Goal: Check status: Check status

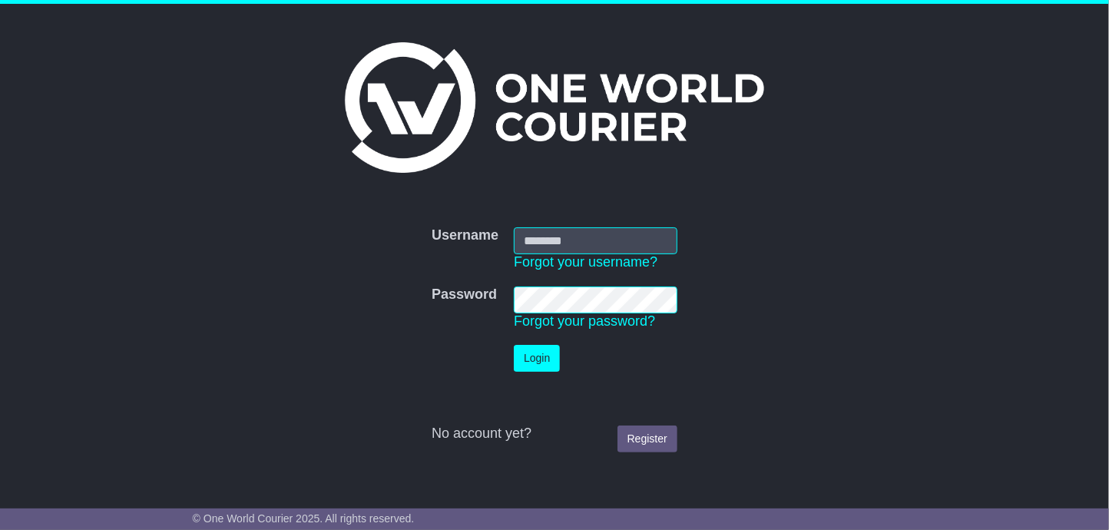
type input "**********"
click at [539, 369] on button "Login" at bounding box center [537, 358] width 46 height 27
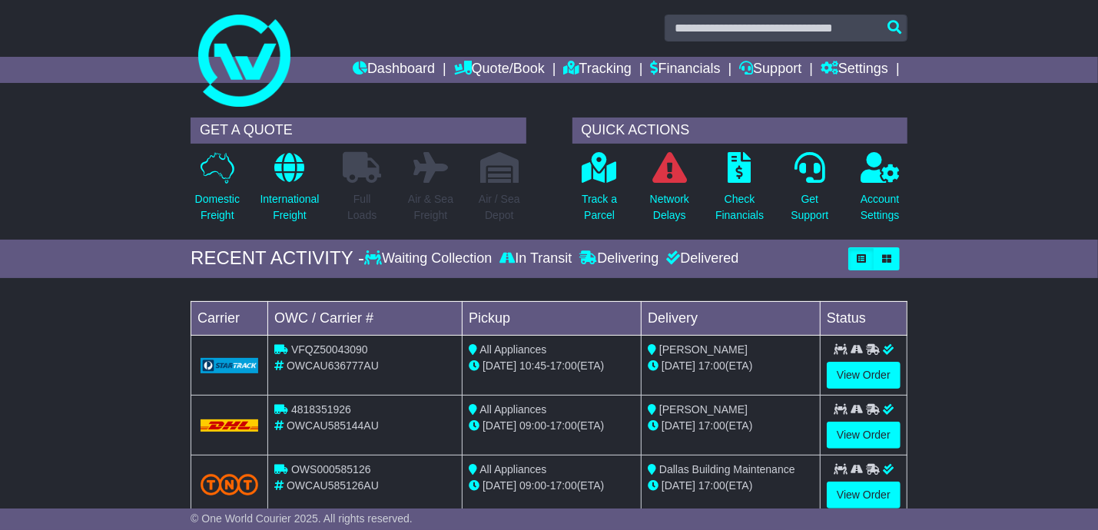
scroll to position [307, 0]
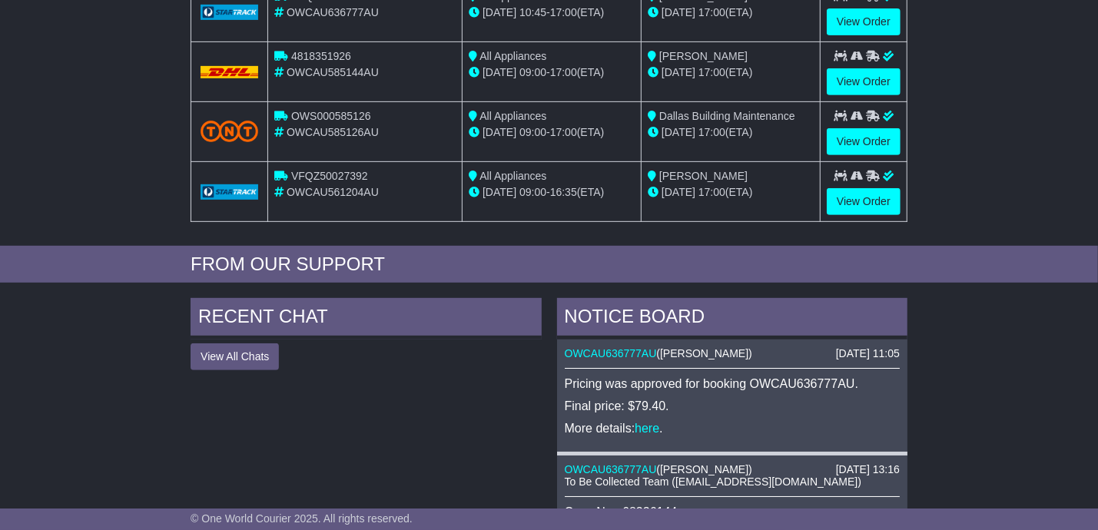
scroll to position [383, 0]
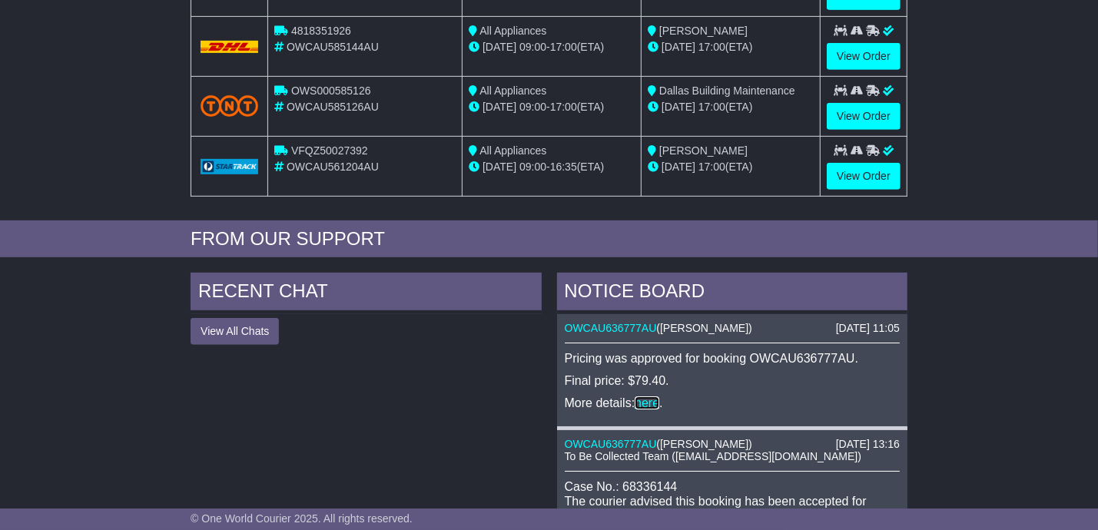
click at [644, 396] on link "here" at bounding box center [646, 402] width 25 height 13
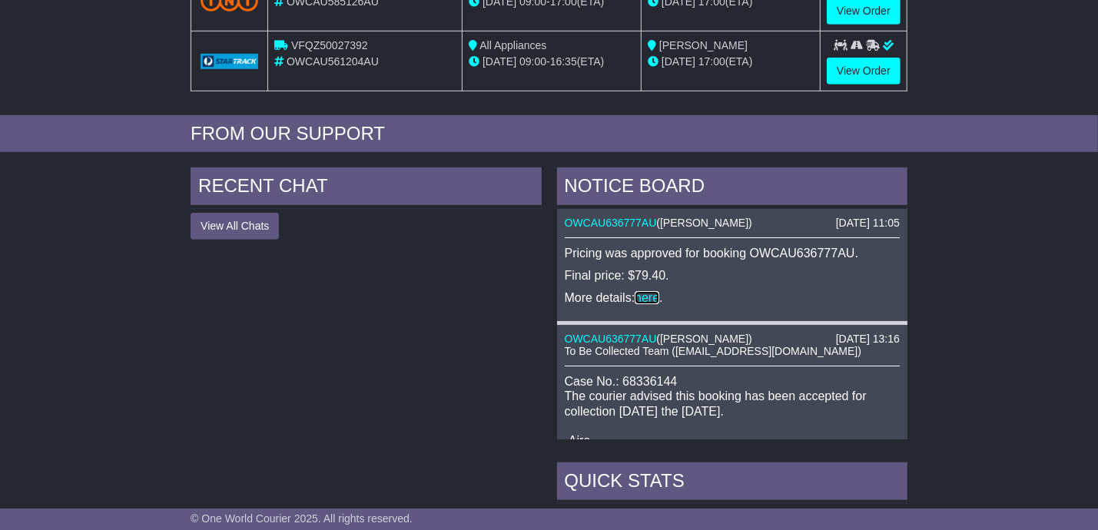
scroll to position [538, 0]
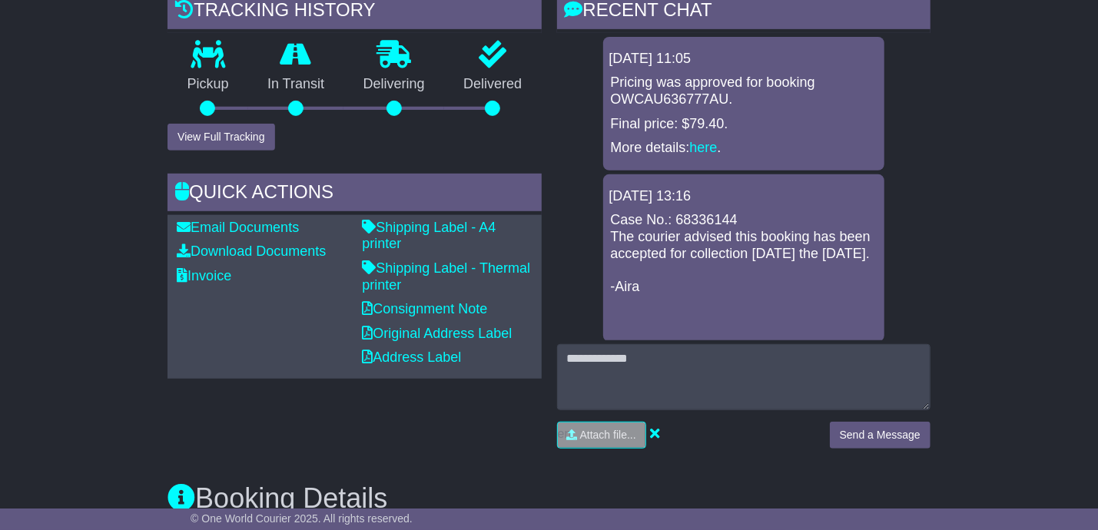
scroll to position [383, 0]
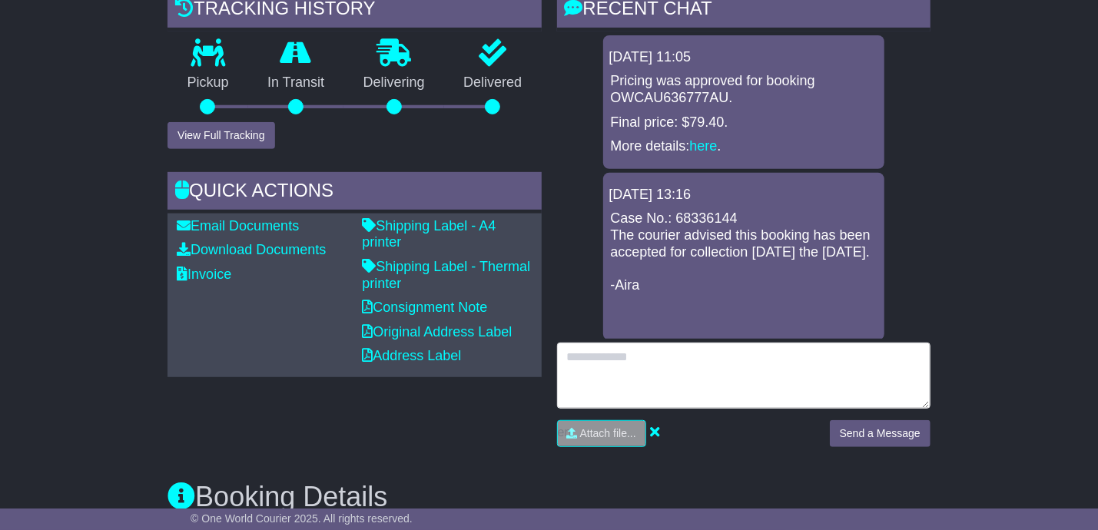
click at [697, 375] on textarea at bounding box center [743, 376] width 373 height 66
type textarea "**********"
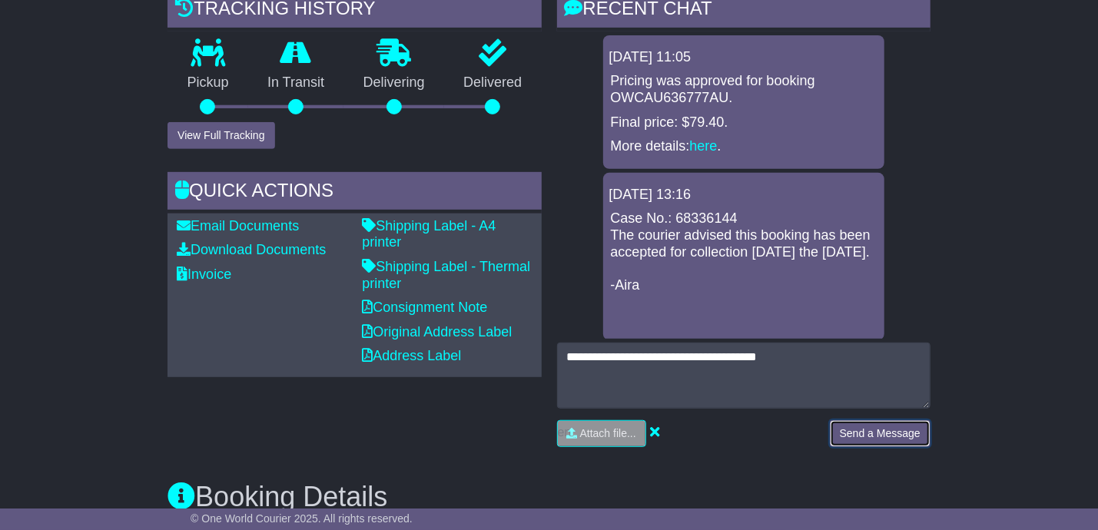
click at [870, 422] on button "Send a Message" at bounding box center [880, 433] width 101 height 27
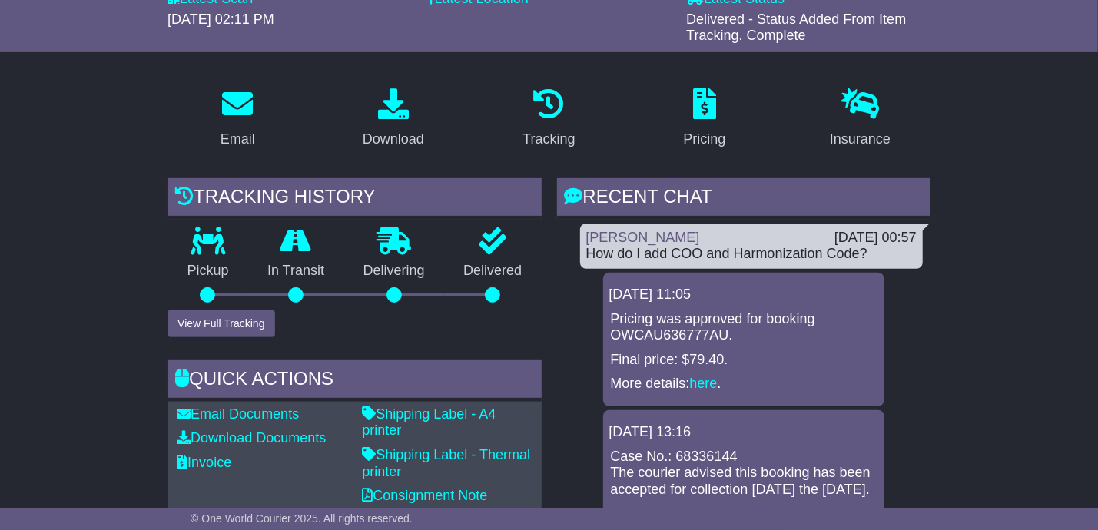
scroll to position [307, 0]
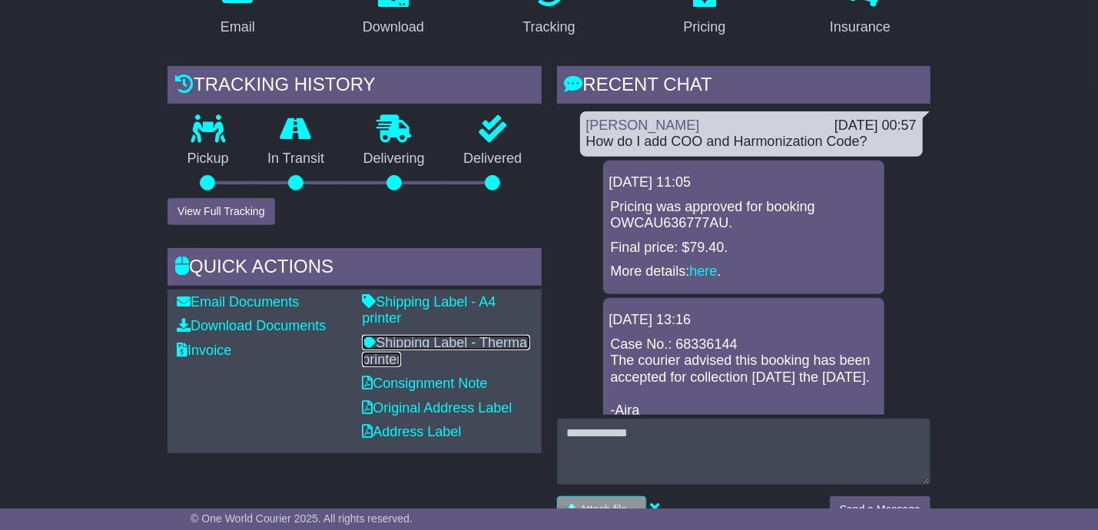
click at [402, 345] on link "Shipping Label - Thermal printer" at bounding box center [446, 351] width 168 height 32
click at [407, 376] on link "Consignment Note" at bounding box center [424, 383] width 125 height 15
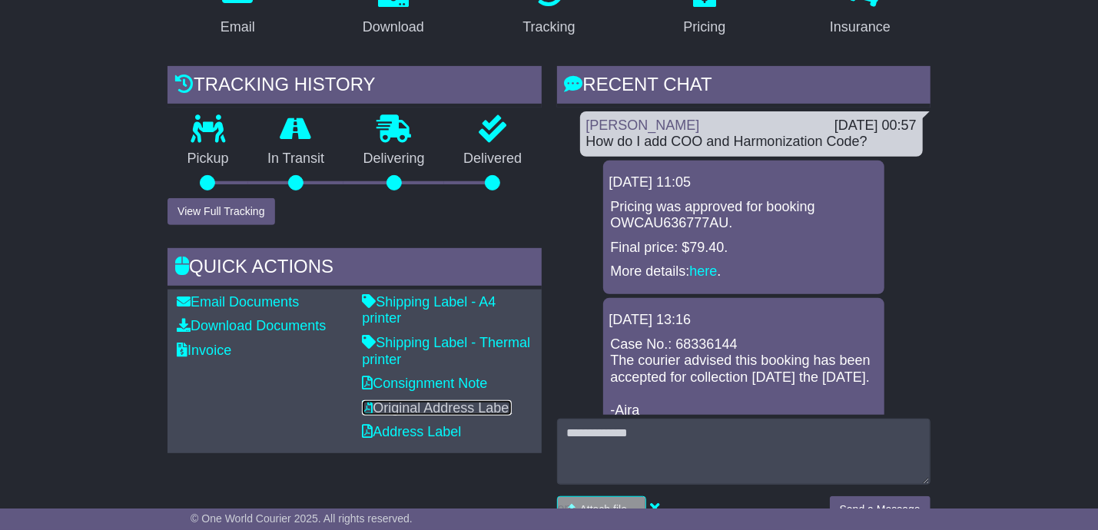
click at [416, 404] on link "Original Address Label" at bounding box center [437, 407] width 150 height 15
click at [416, 437] on p "Address Label" at bounding box center [447, 432] width 170 height 17
click at [419, 432] on link "Address Label" at bounding box center [411, 431] width 99 height 15
click at [670, 145] on div "How do I add COO and Harmonization Code?" at bounding box center [751, 142] width 330 height 17
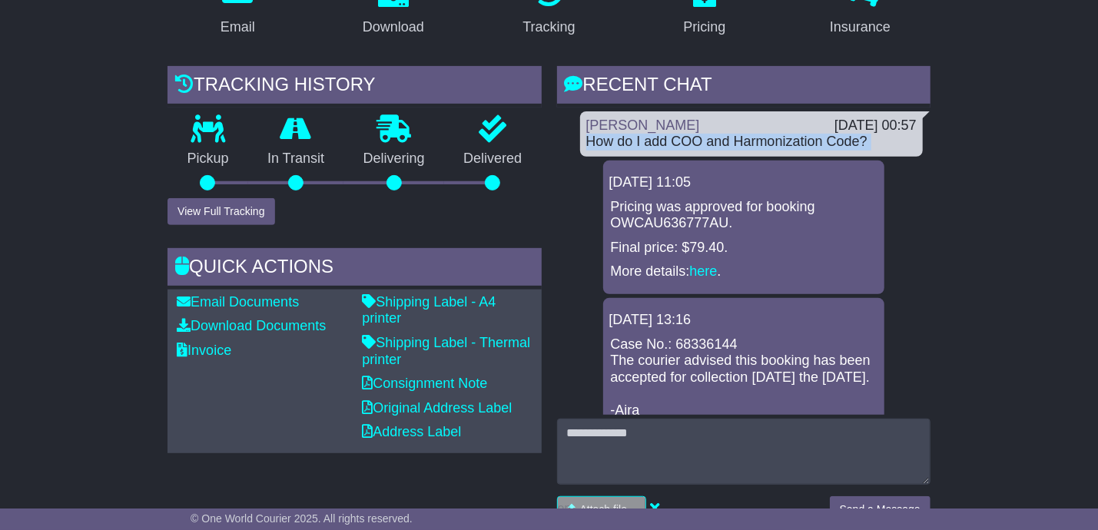
click at [670, 145] on div "How do I add COO and Harmonization Code?" at bounding box center [751, 142] width 330 height 17
copy div "How do I add COO and Harmonization Code?"
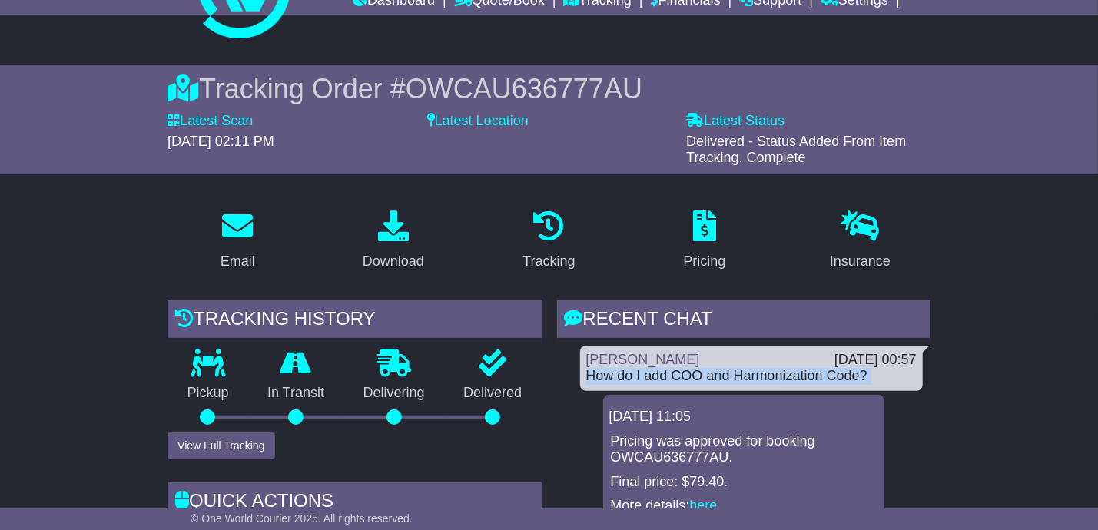
scroll to position [0, 0]
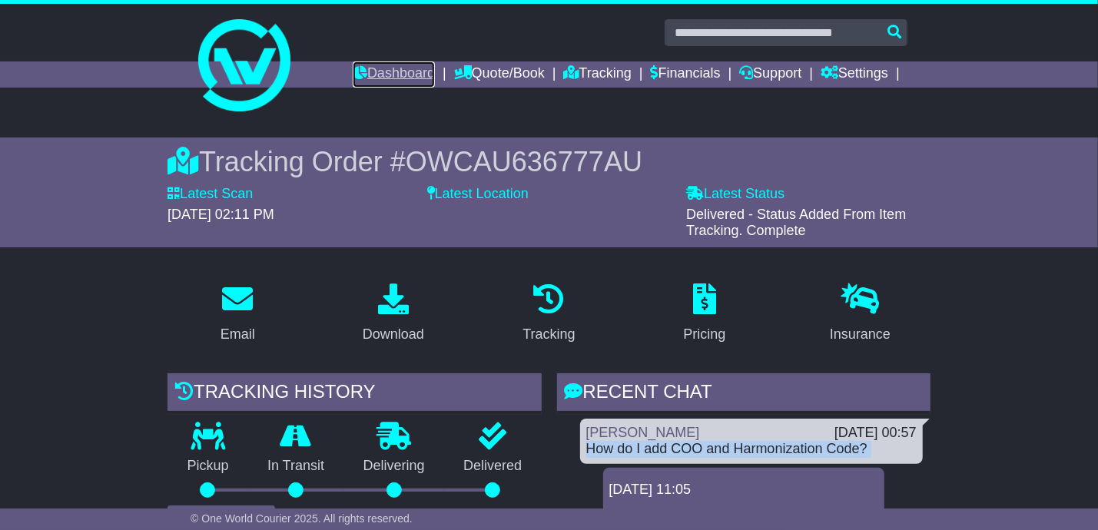
click at [423, 72] on link "Dashboard" at bounding box center [394, 74] width 82 height 26
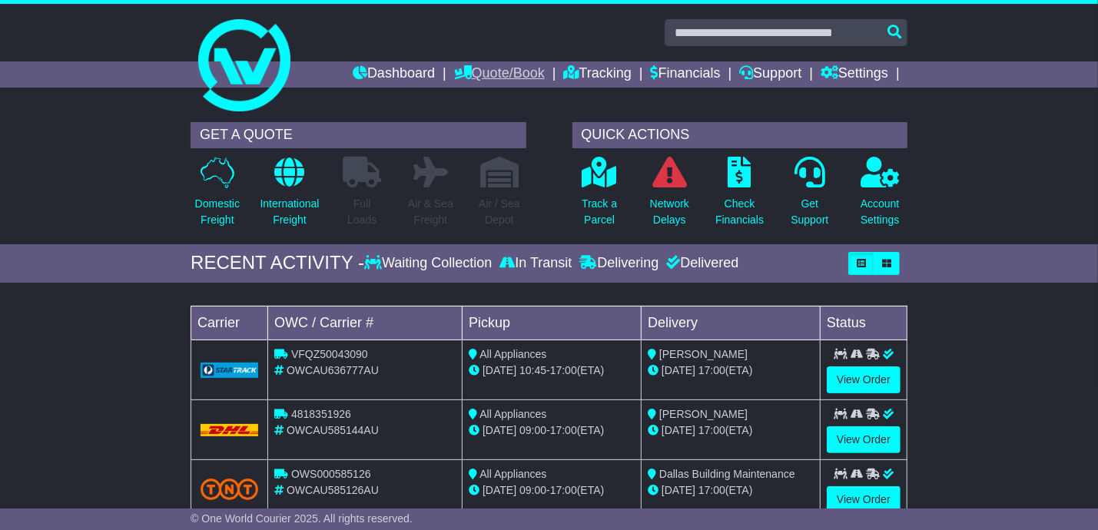
click at [493, 72] on link "Quote/Book" at bounding box center [499, 74] width 91 height 26
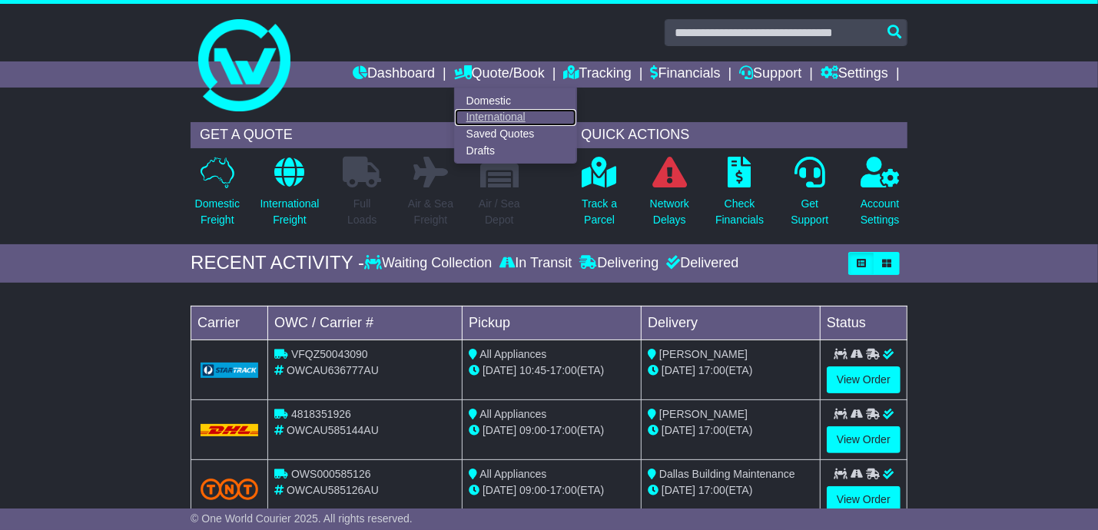
click at [489, 118] on link "International" at bounding box center [515, 117] width 121 height 17
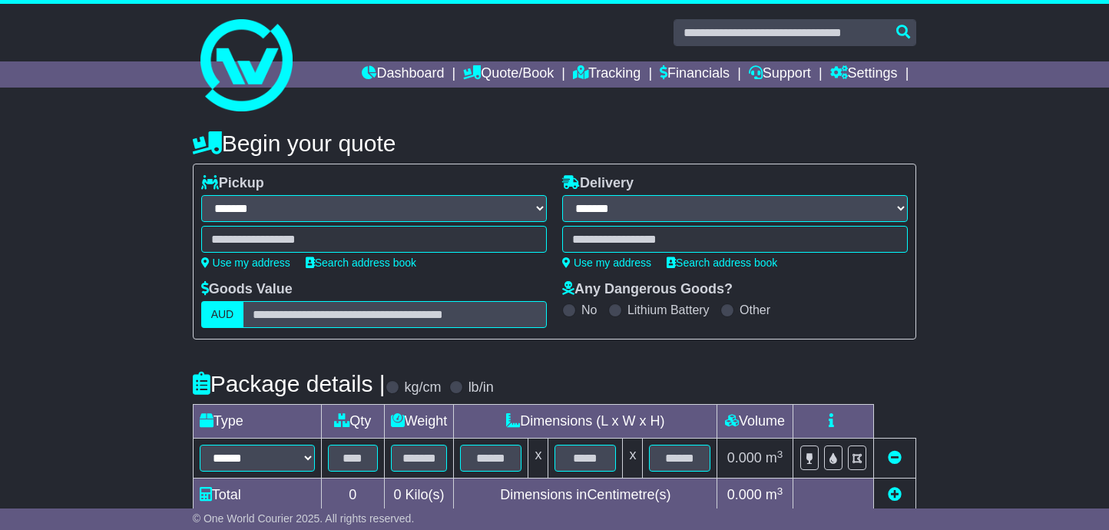
select select "**"
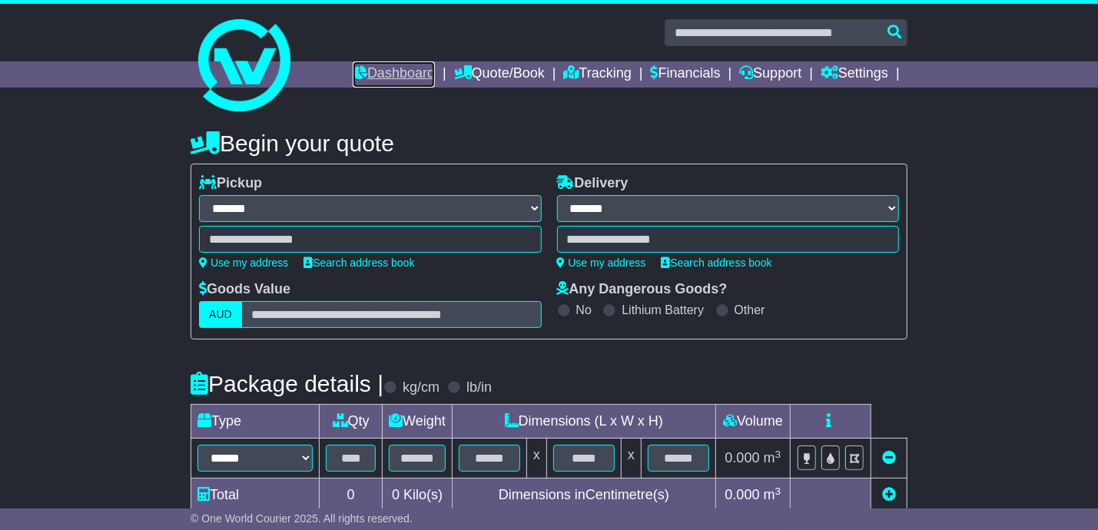
click at [364, 75] on link "Dashboard" at bounding box center [394, 74] width 82 height 26
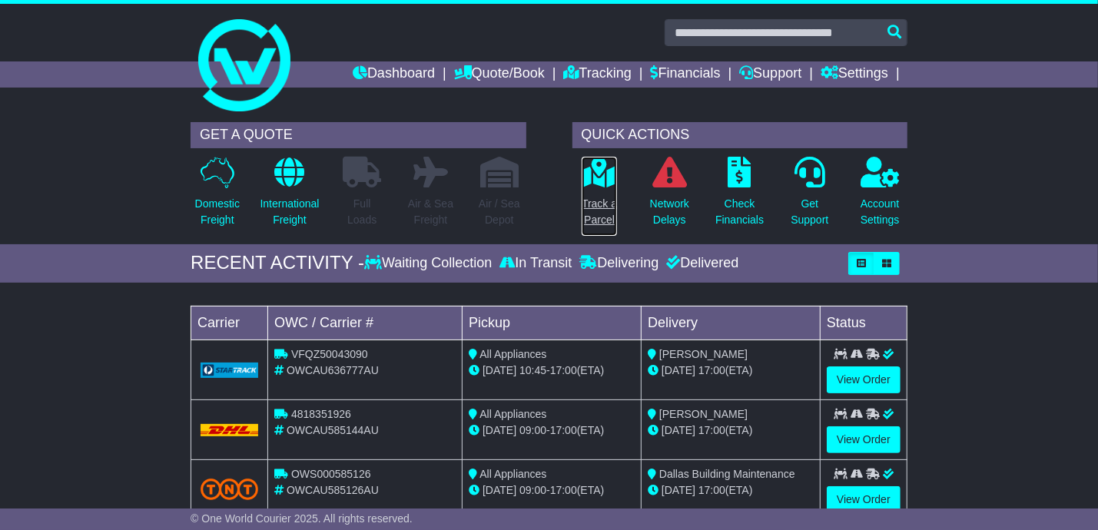
click at [595, 190] on link "Track a Parcel" at bounding box center [599, 196] width 37 height 81
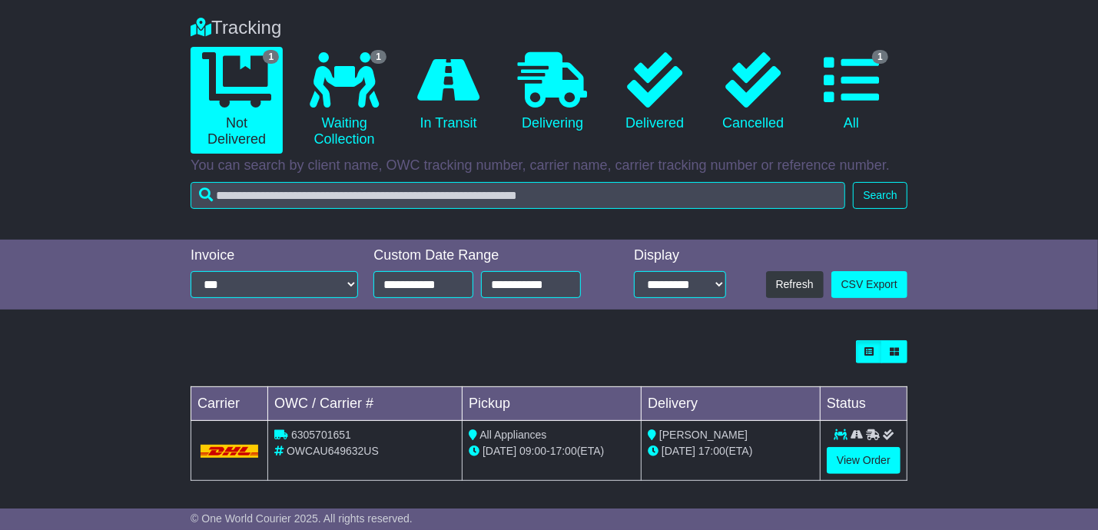
scroll to position [116, 0]
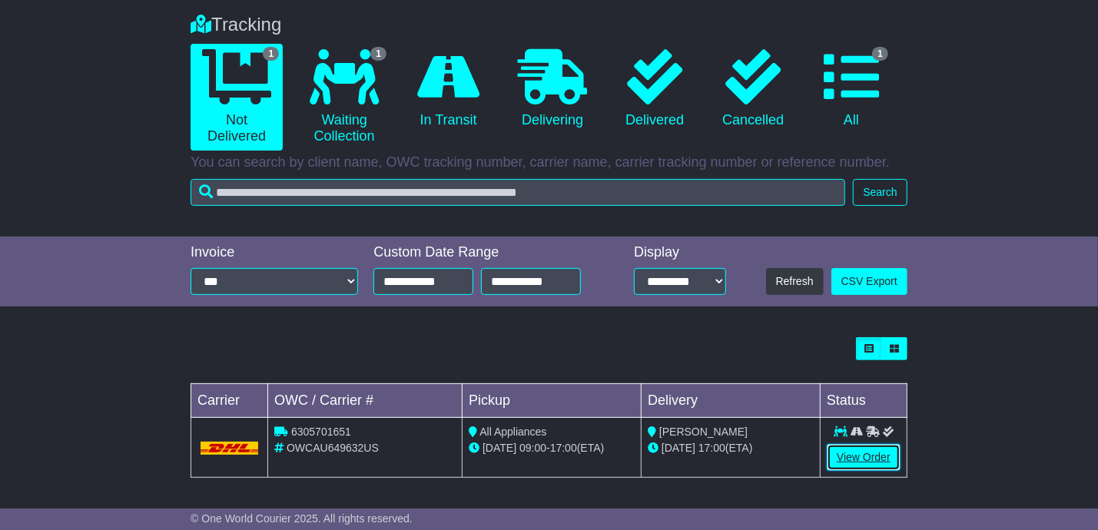
click at [875, 463] on link "View Order" at bounding box center [863, 457] width 74 height 27
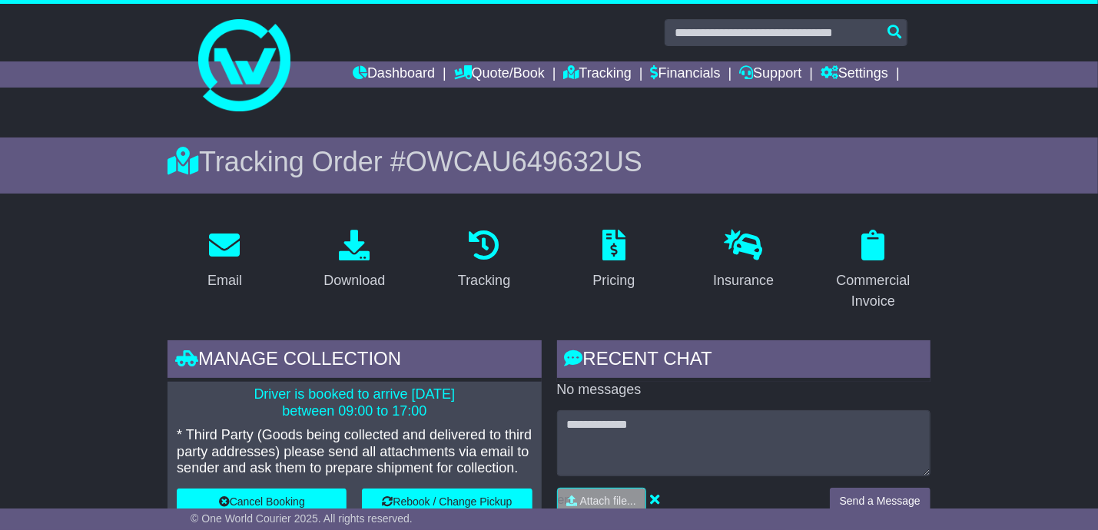
scroll to position [230, 0]
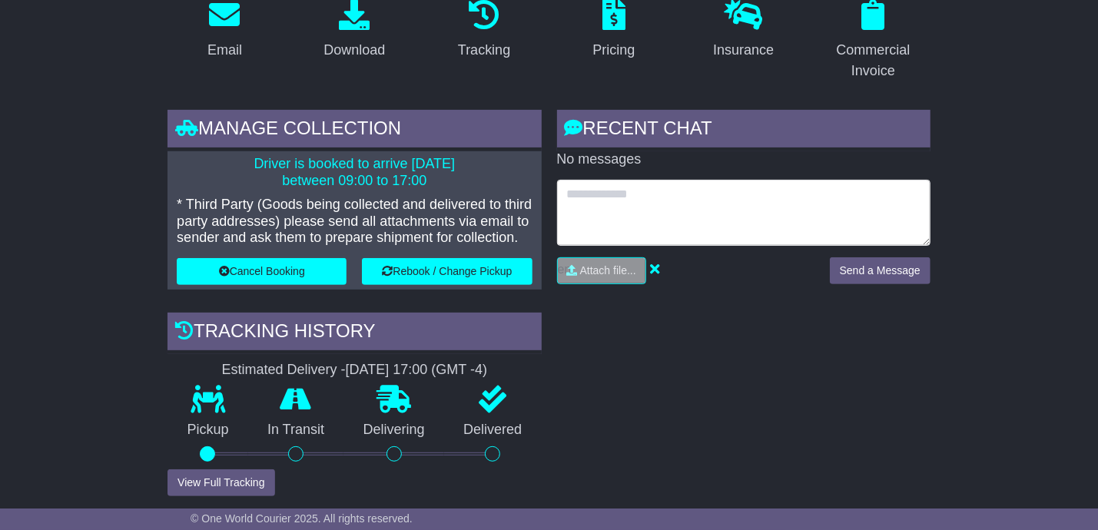
click at [605, 216] on textarea at bounding box center [743, 213] width 373 height 66
paste textarea "**********"
type textarea "**********"
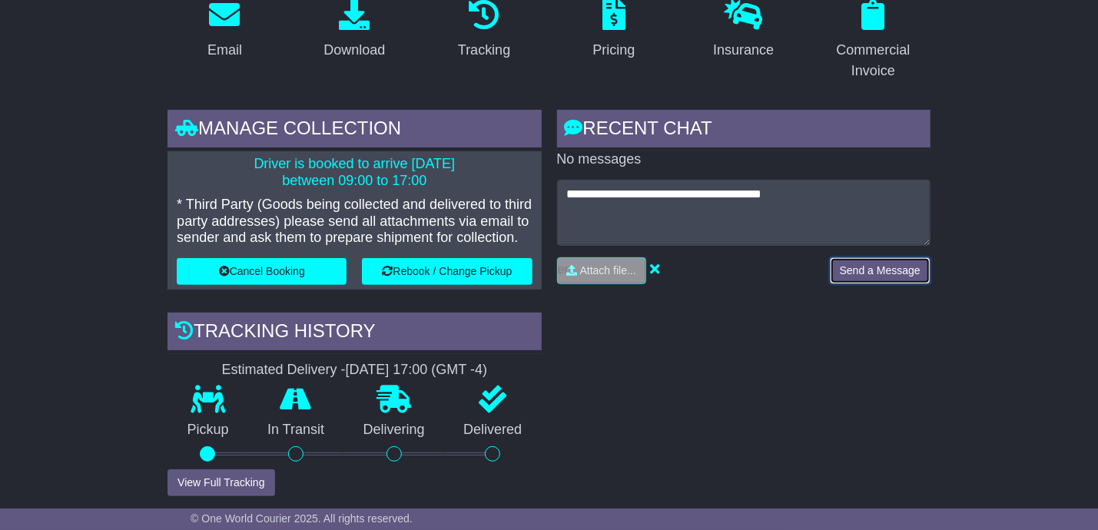
click at [867, 263] on button "Send a Message" at bounding box center [880, 270] width 101 height 27
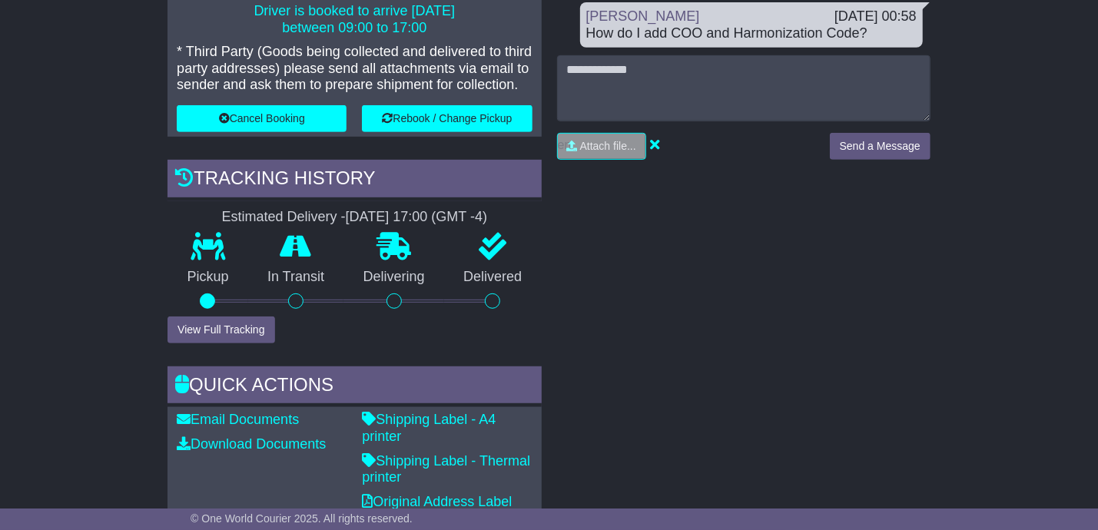
scroll to position [538, 0]
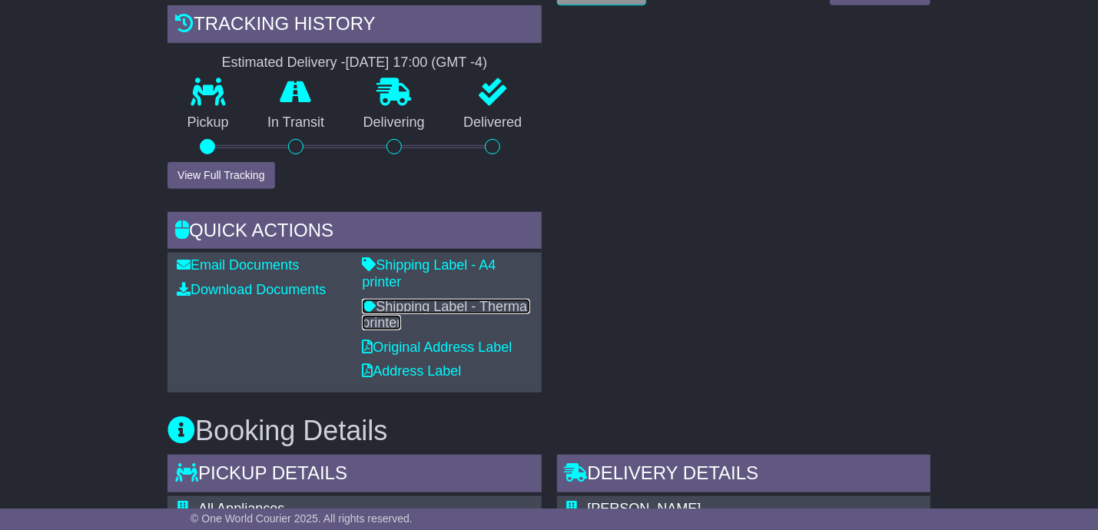
click at [419, 303] on link "Shipping Label - Thermal printer" at bounding box center [446, 315] width 168 height 32
click at [412, 372] on link "Address Label" at bounding box center [411, 370] width 99 height 15
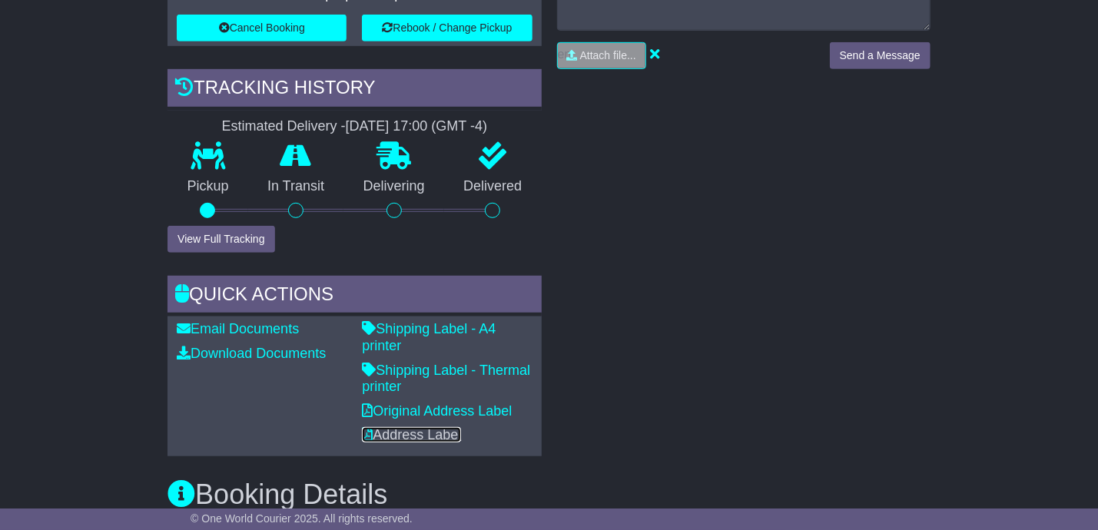
scroll to position [507, 0]
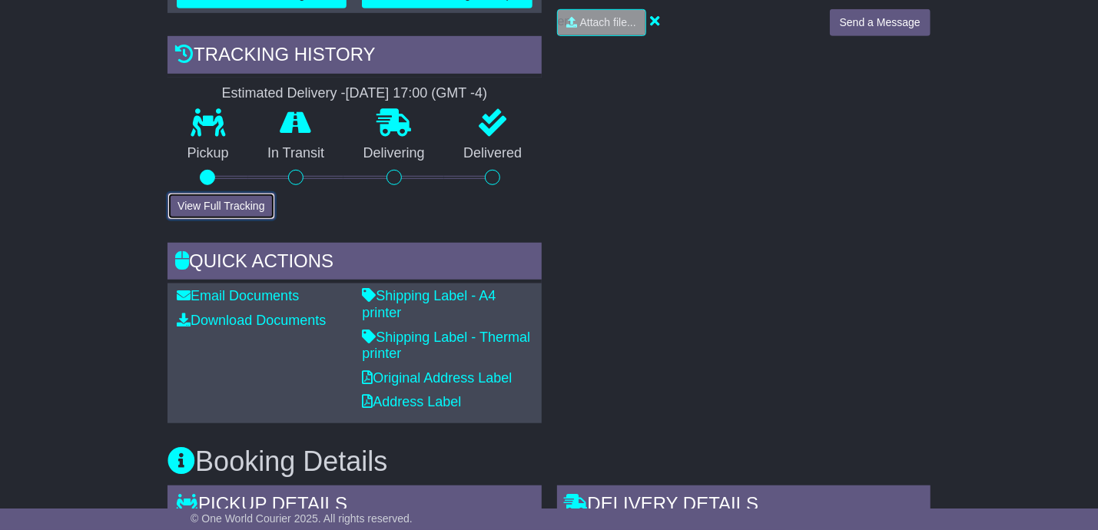
click at [257, 207] on button "View Full Tracking" at bounding box center [220, 206] width 107 height 27
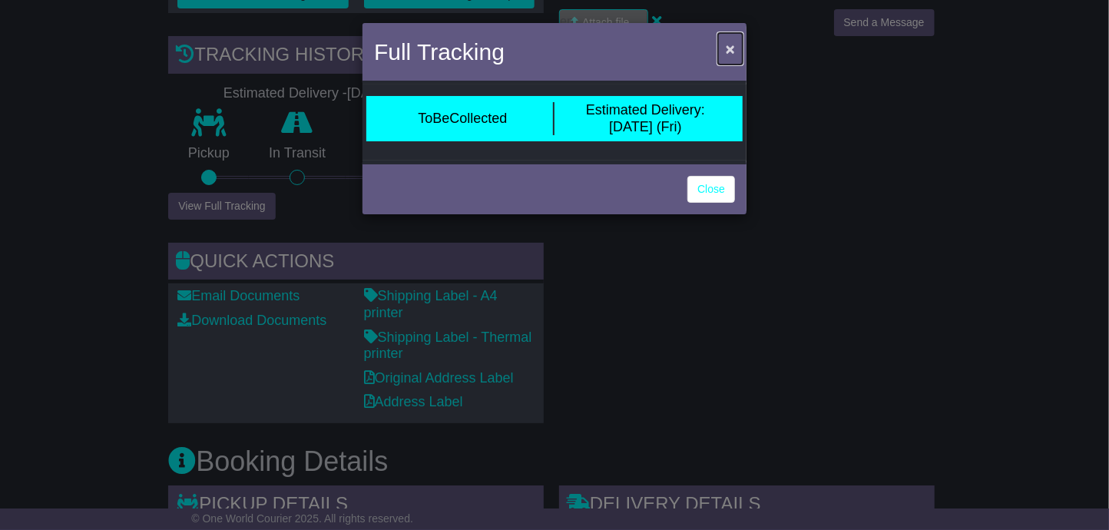
click at [730, 45] on span "×" at bounding box center [730, 49] width 9 height 18
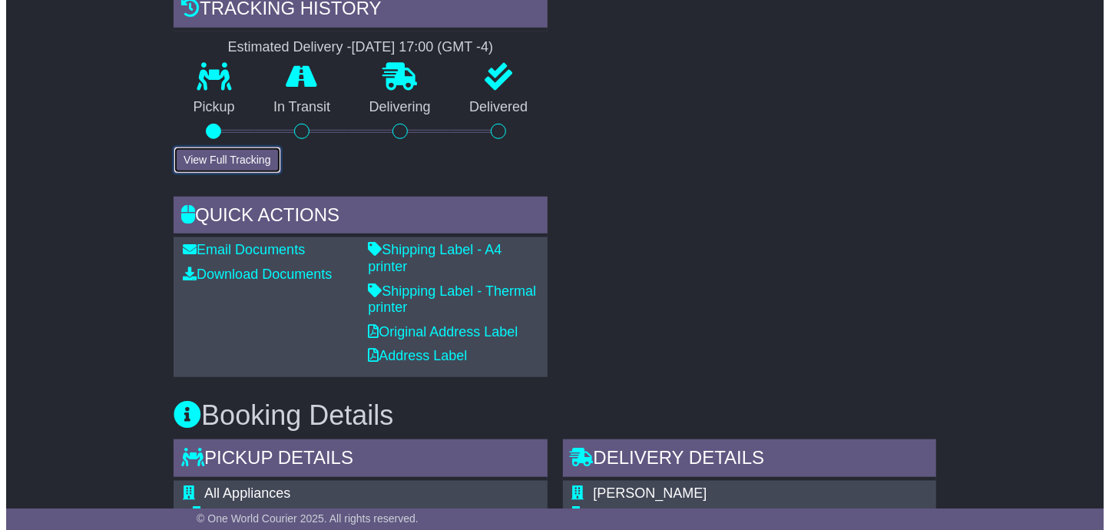
scroll to position [584, 0]
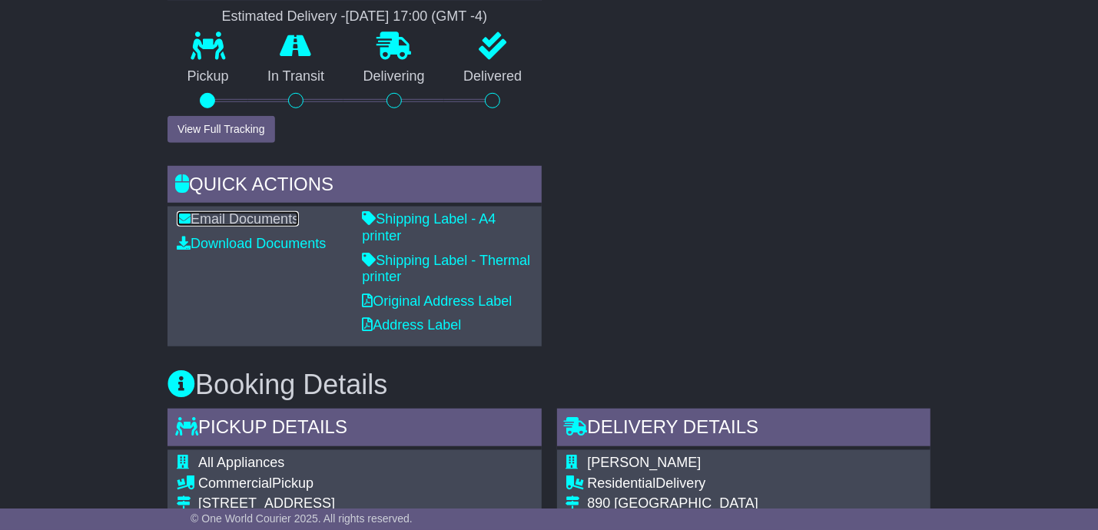
click at [272, 218] on link "Email Documents" at bounding box center [238, 218] width 122 height 15
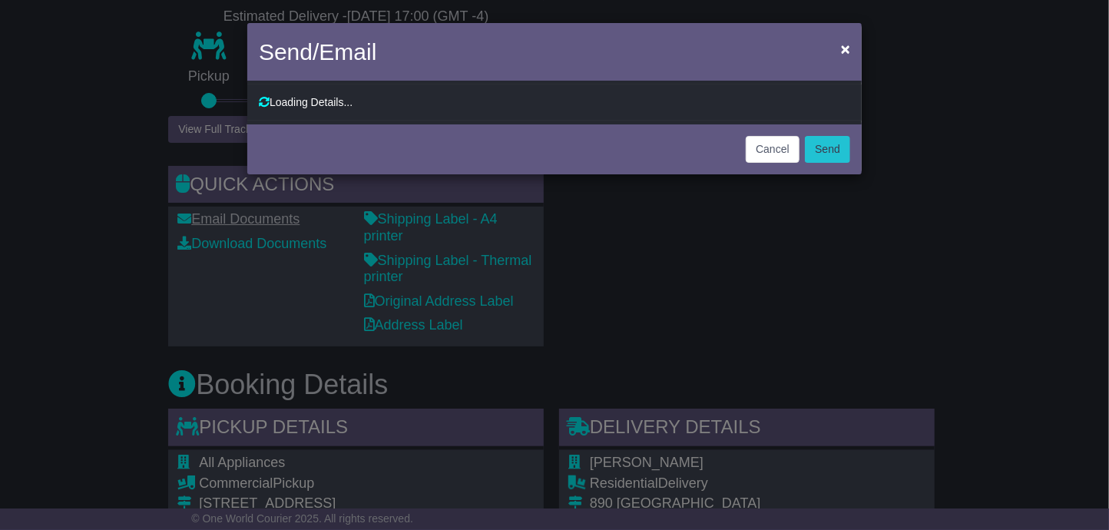
type input "**********"
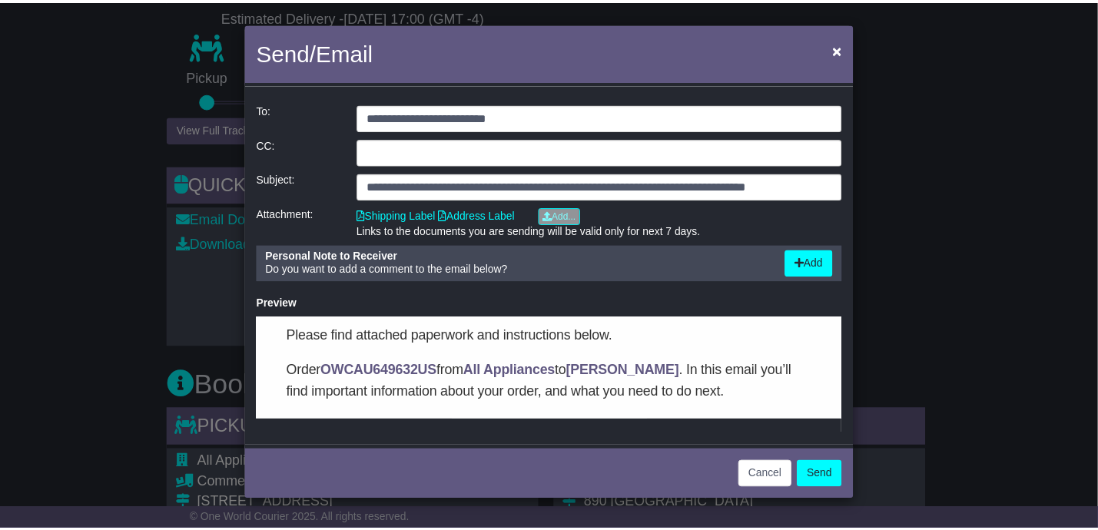
scroll to position [77, 0]
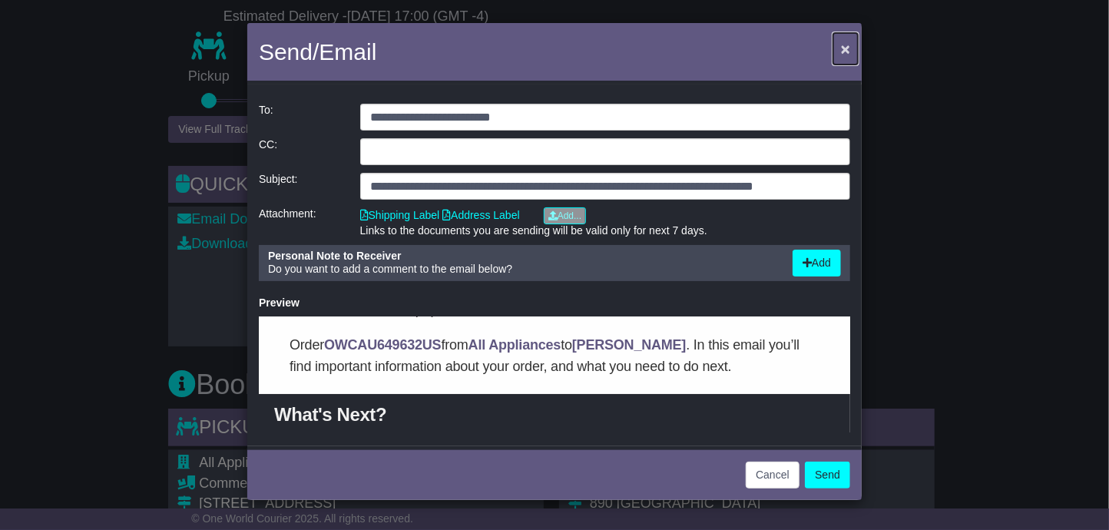
click at [844, 45] on span "×" at bounding box center [845, 49] width 9 height 18
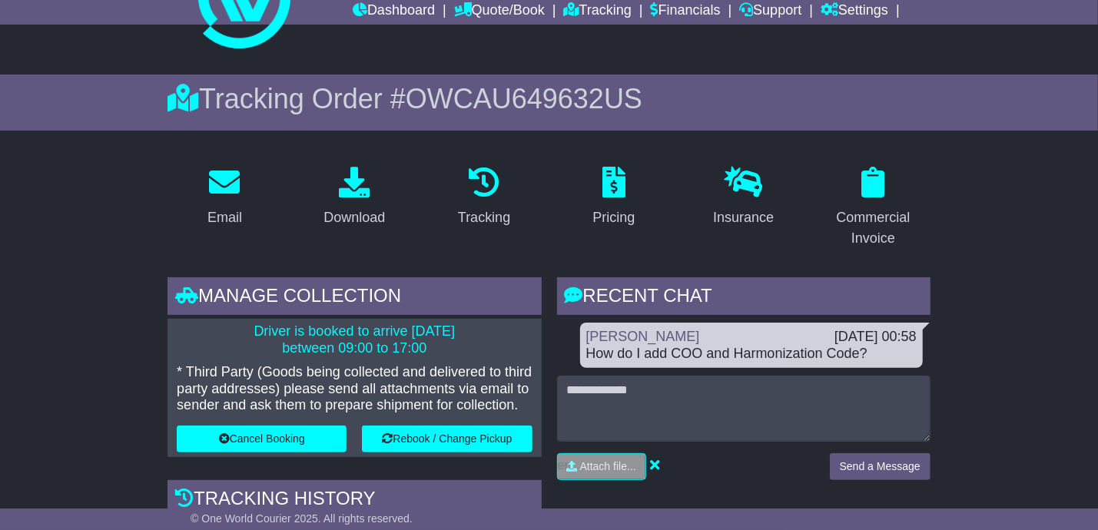
scroll to position [46, 0]
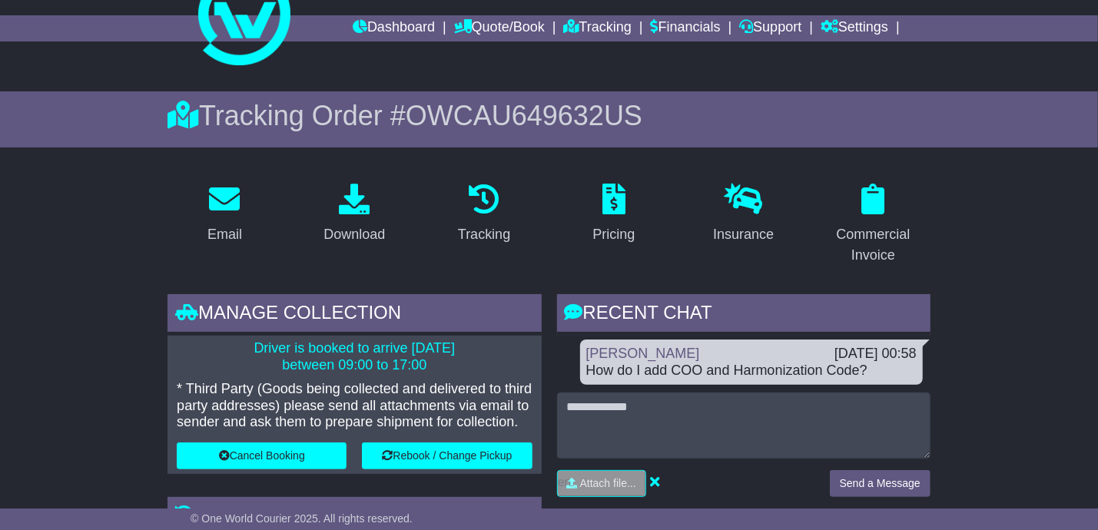
click at [483, 109] on span "OWCAU649632US" at bounding box center [524, 115] width 237 height 31
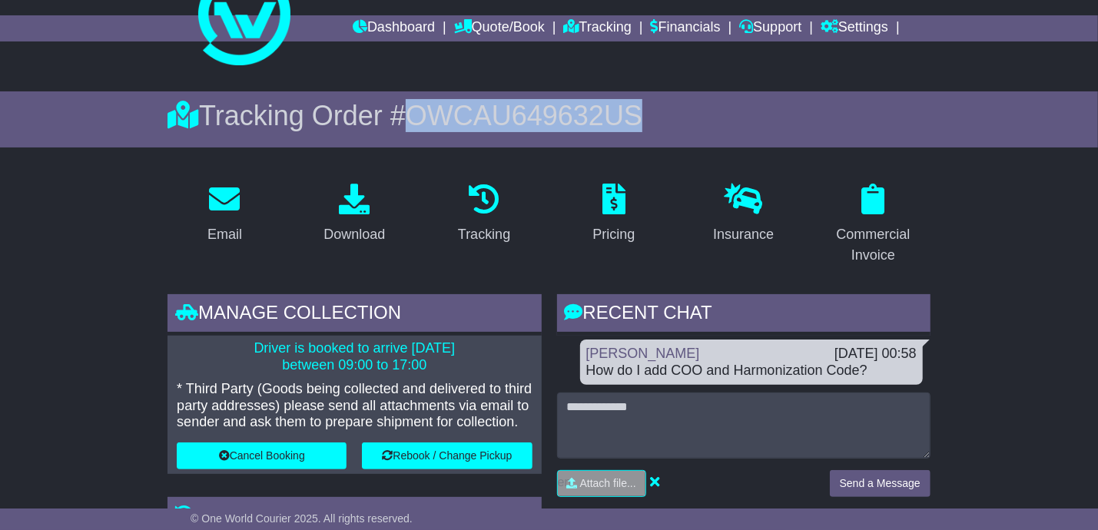
click at [483, 109] on span "OWCAU649632US" at bounding box center [524, 115] width 237 height 31
